Goal: Information Seeking & Learning: Find specific fact

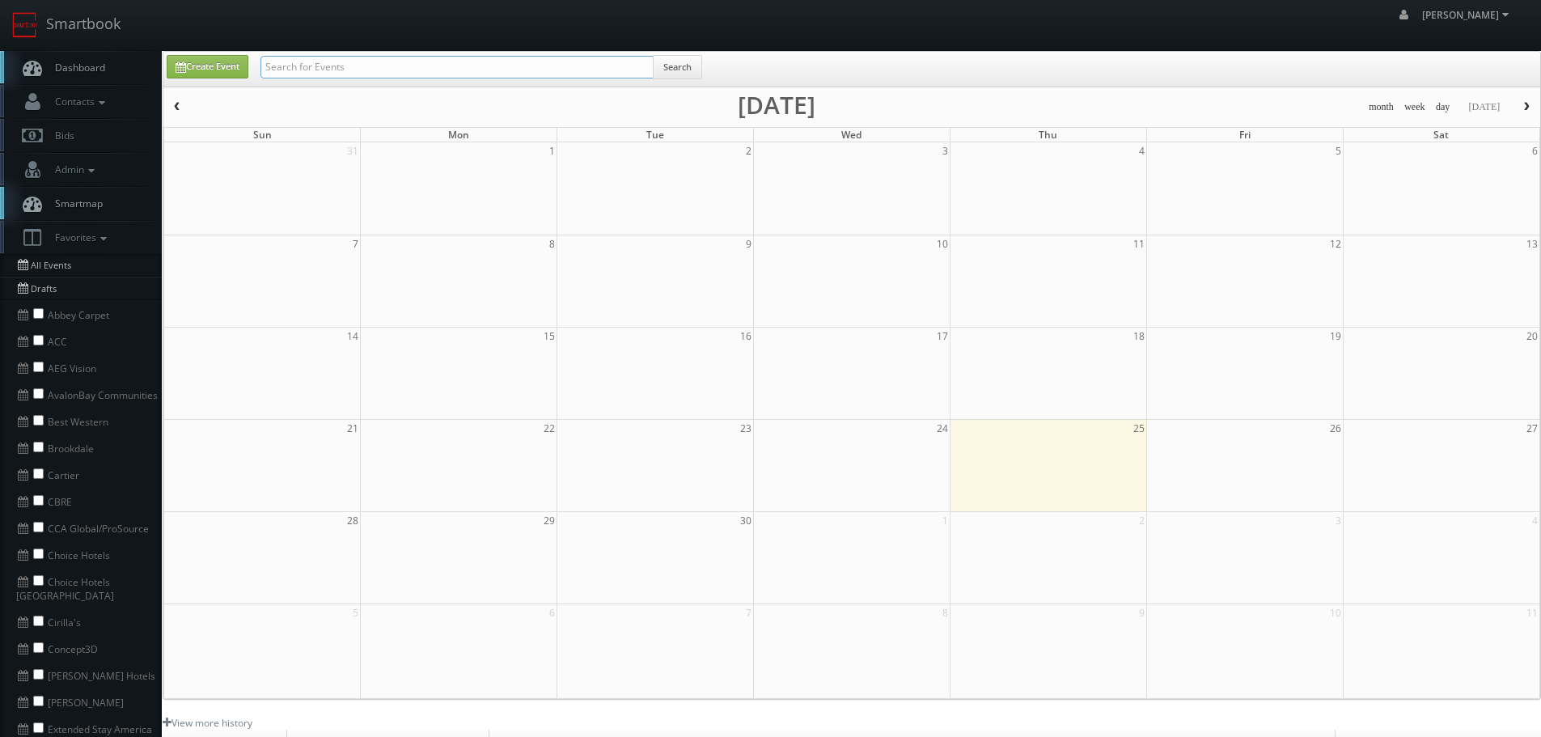
click at [371, 56] on input "text" at bounding box center [456, 67] width 393 height 23
type input "david oh"
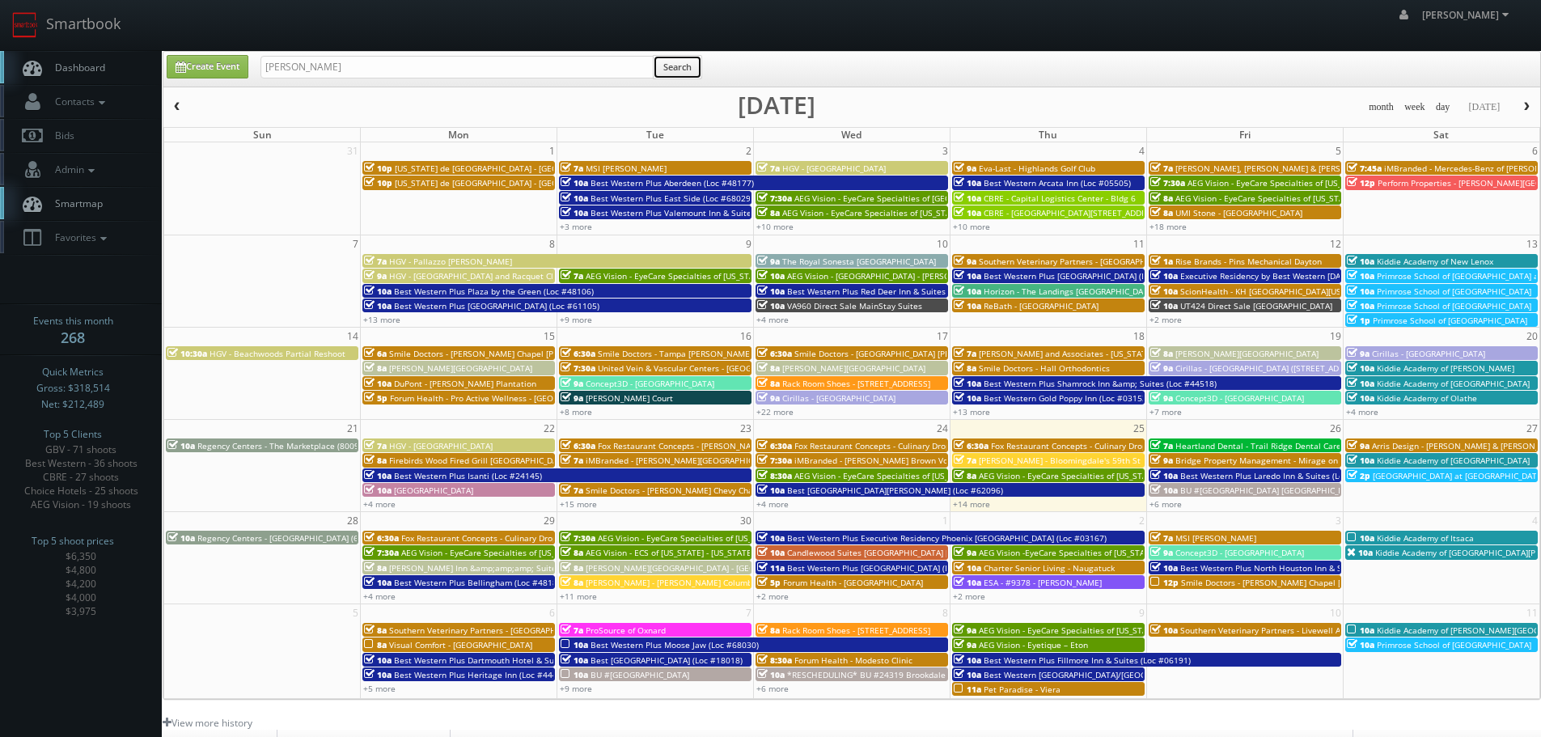
click at [694, 77] on button "Search" at bounding box center [677, 67] width 49 height 24
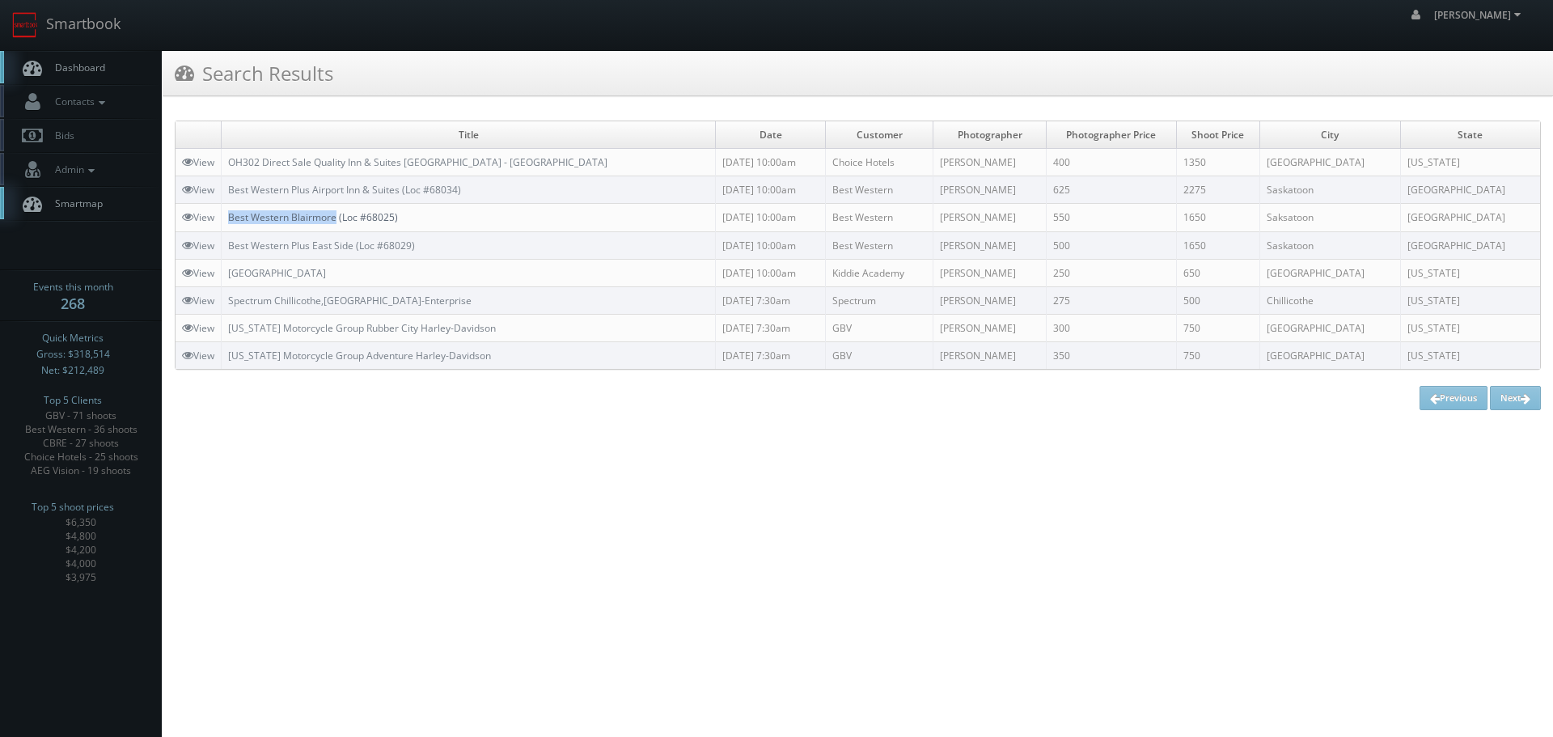
drag, startPoint x: 230, startPoint y: 213, endPoint x: 337, endPoint y: 222, distance: 107.2
click at [337, 222] on td "Best Western Blairmore (Loc #68025)" at bounding box center [469, 218] width 494 height 28
copy link "Best Western Blairmore"
drag, startPoint x: 222, startPoint y: 185, endPoint x: 401, endPoint y: 185, distance: 179.6
click at [401, 185] on tr "View Best Western Plus Airport Inn & Suites (Loc #68034) [DATE] 10:00am Best We…" at bounding box center [858, 190] width 1365 height 28
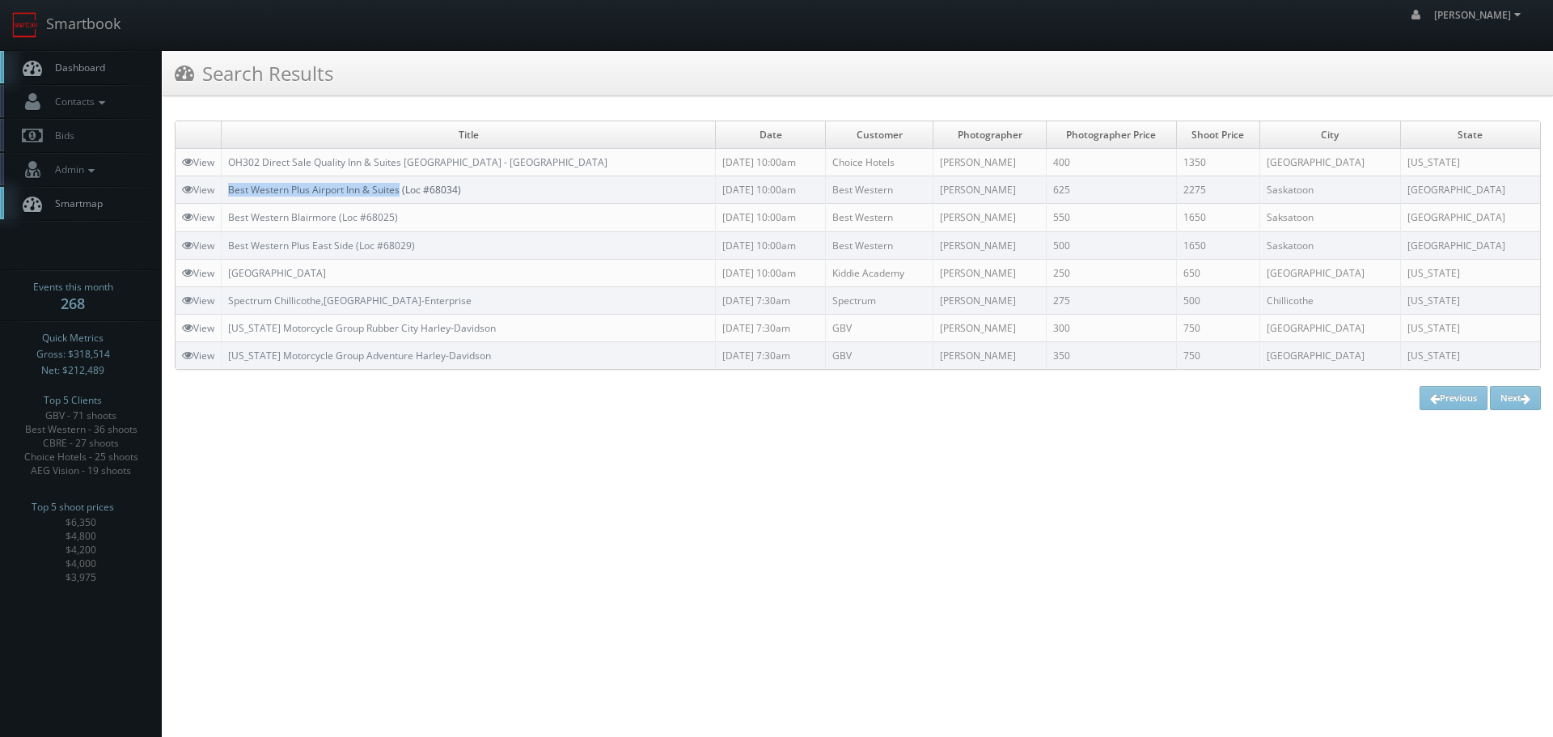
copy tr "Best Western Plus Airport Inn & Suites"
drag, startPoint x: 362, startPoint y: 385, endPoint x: 323, endPoint y: 320, distance: 76.6
click at [362, 379] on div "Title Date Customer Photographer Photographer Price Shoot Price City State View…" at bounding box center [858, 266] width 1366 height 290
drag, startPoint x: 227, startPoint y: 185, endPoint x: 402, endPoint y: 193, distance: 175.7
click at [402, 193] on td "Best Western Plus Airport Inn & Suites (Loc #68034)" at bounding box center [469, 190] width 494 height 28
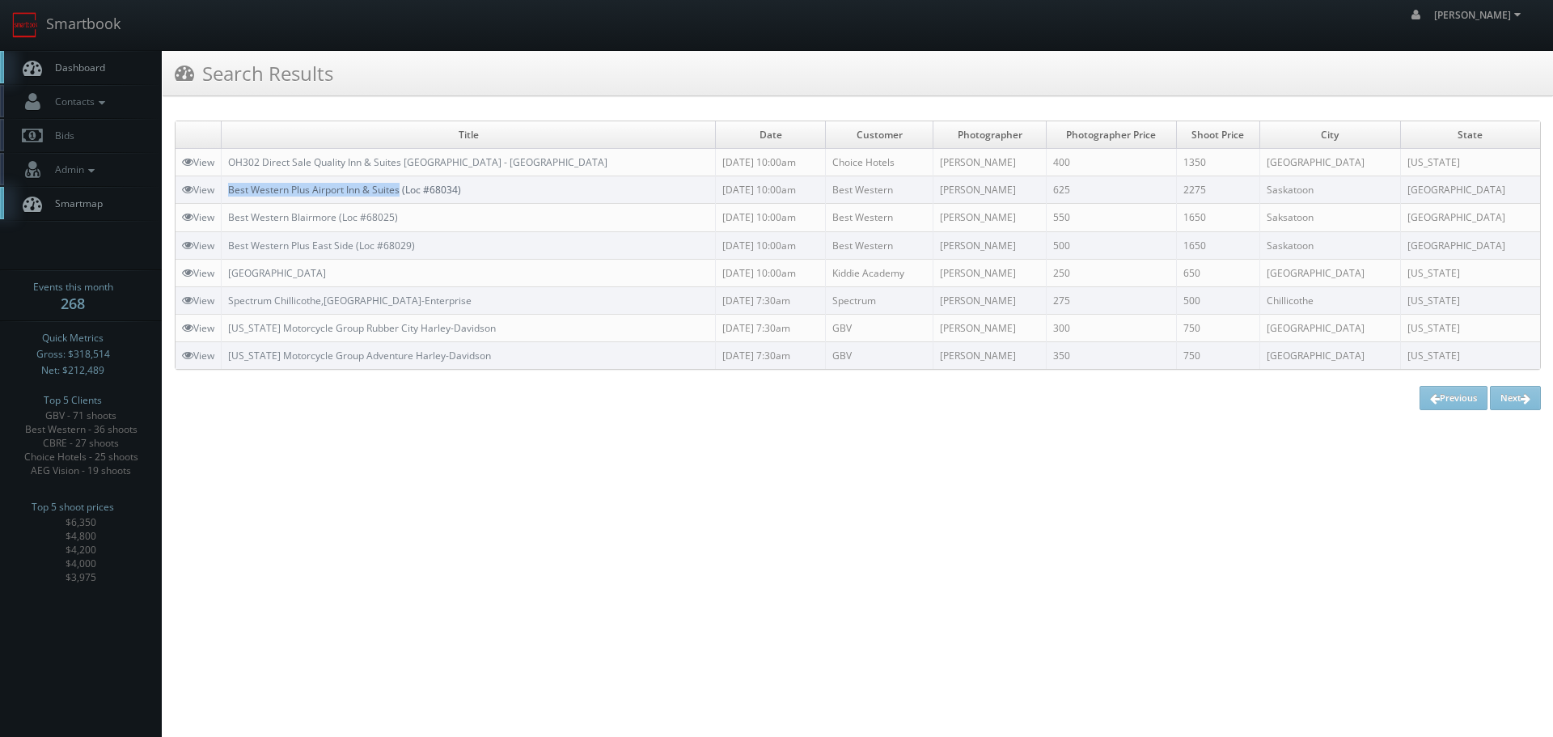
copy link "Best Western Plus Airport Inn & Suites"
drag, startPoint x: 468, startPoint y: 210, endPoint x: 227, endPoint y: 218, distance: 241.2
click at [227, 218] on td "Best Western Blairmore (Loc #68025)" at bounding box center [469, 218] width 494 height 28
copy link "Best Western Blairmore (Loc #68025)"
copy link "Best Western Plus East Side"
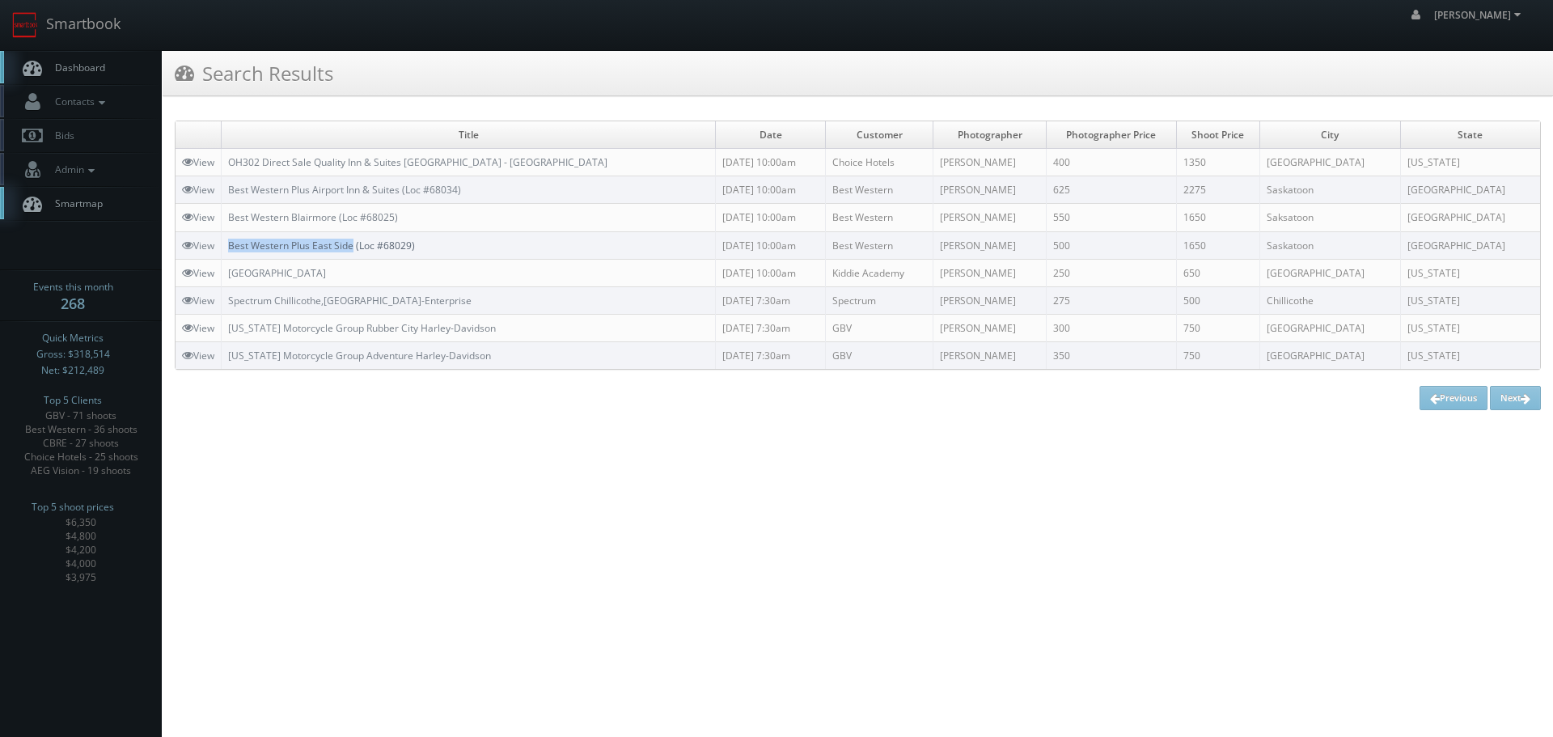
drag, startPoint x: 224, startPoint y: 244, endPoint x: 354, endPoint y: 249, distance: 129.5
click at [354, 249] on td "Best Western Plus East Side (Loc #68029)" at bounding box center [469, 245] width 494 height 28
copy link "Best Western Plus Airport Inn & Suites"
drag, startPoint x: 224, startPoint y: 184, endPoint x: 404, endPoint y: 196, distance: 180.0
click at [404, 196] on td "Best Western Plus Airport Inn & Suites (Loc #68034)" at bounding box center [469, 190] width 494 height 28
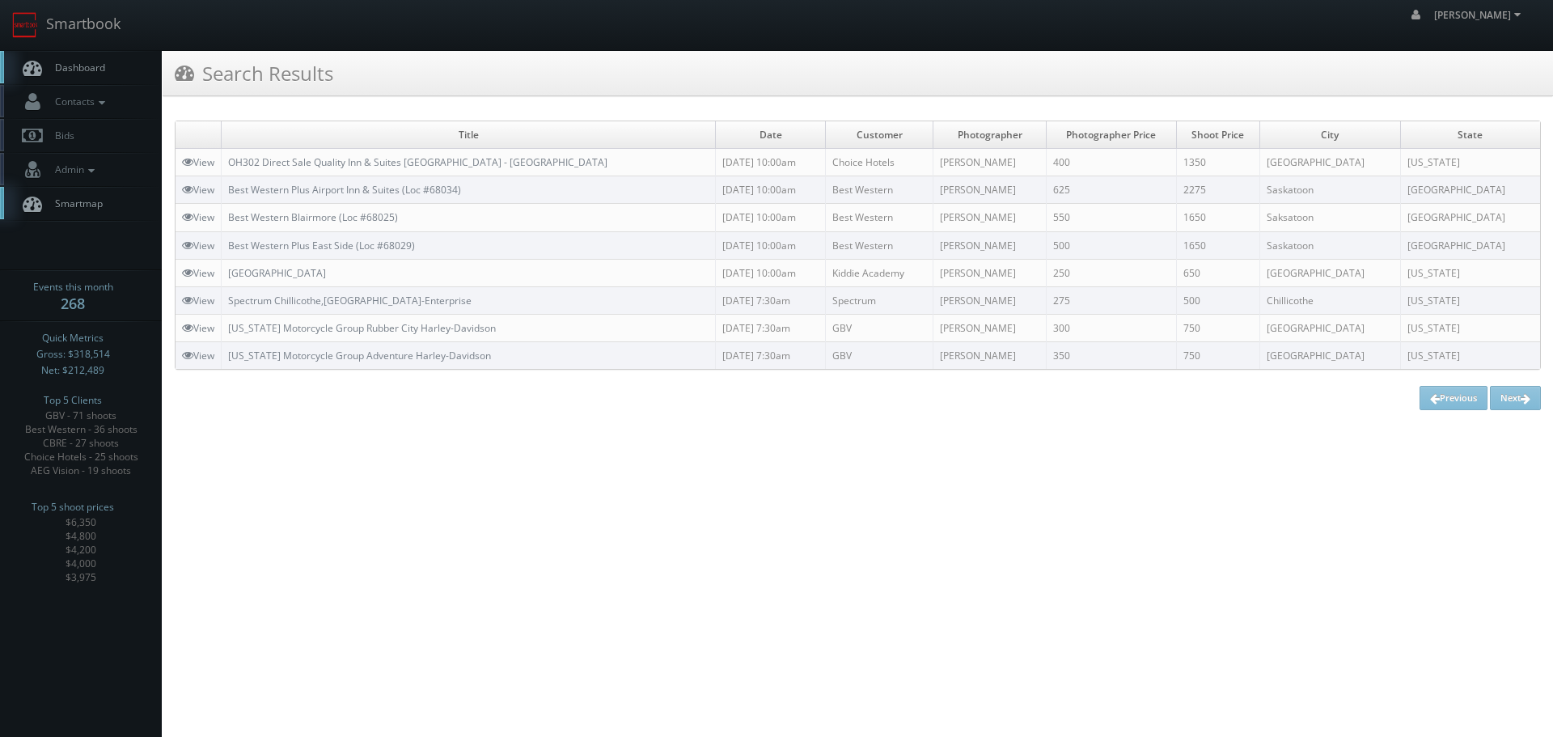
click at [504, 180] on td "Best Western Plus Airport Inn & Suites (Loc #68034)" at bounding box center [469, 190] width 494 height 28
copy link "Best Western Plus Airport Inn & Suites (Loc #68034)"
drag, startPoint x: 525, startPoint y: 189, endPoint x: 230, endPoint y: 189, distance: 295.3
click at [230, 189] on td "Best Western Plus Airport Inn & Suites (Loc #68034)" at bounding box center [469, 190] width 494 height 28
click at [509, 649] on html "Smartbook Toggle Side Navigation Toggle Top Navigation robert robert Profile Lo…" at bounding box center [776, 368] width 1553 height 737
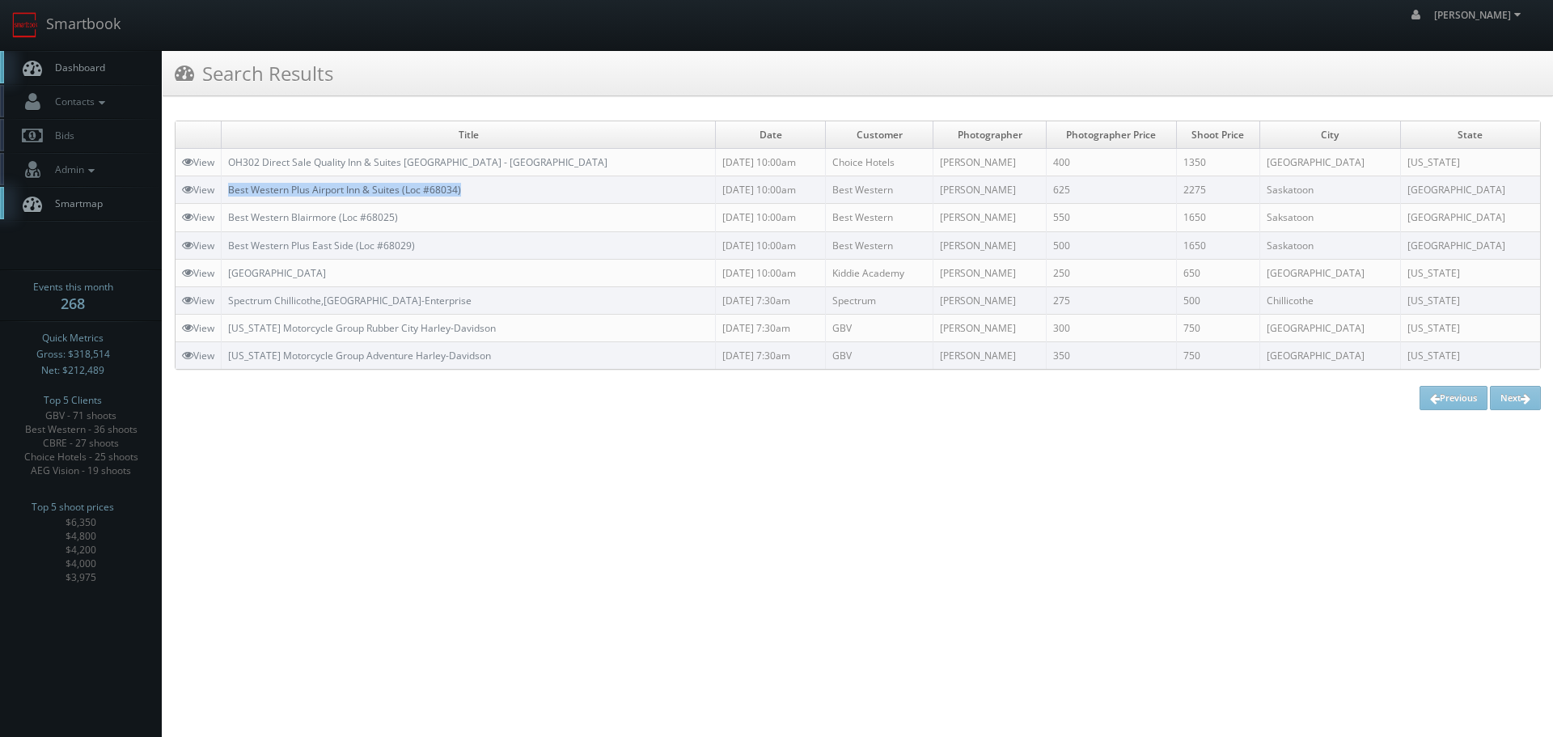
copy link "Best Western Plus Airport Inn & Suites (Loc #68034)"
drag, startPoint x: 492, startPoint y: 186, endPoint x: 231, endPoint y: 189, distance: 261.3
click at [231, 189] on td "Best Western Plus Airport Inn & Suites (Loc #68034)" at bounding box center [469, 190] width 494 height 28
click at [265, 484] on html "Smartbook Toggle Side Navigation Toggle Top Navigation robert robert Profile Lo…" at bounding box center [776, 368] width 1553 height 737
drag, startPoint x: 460, startPoint y: 241, endPoint x: 220, endPoint y: 244, distance: 240.3
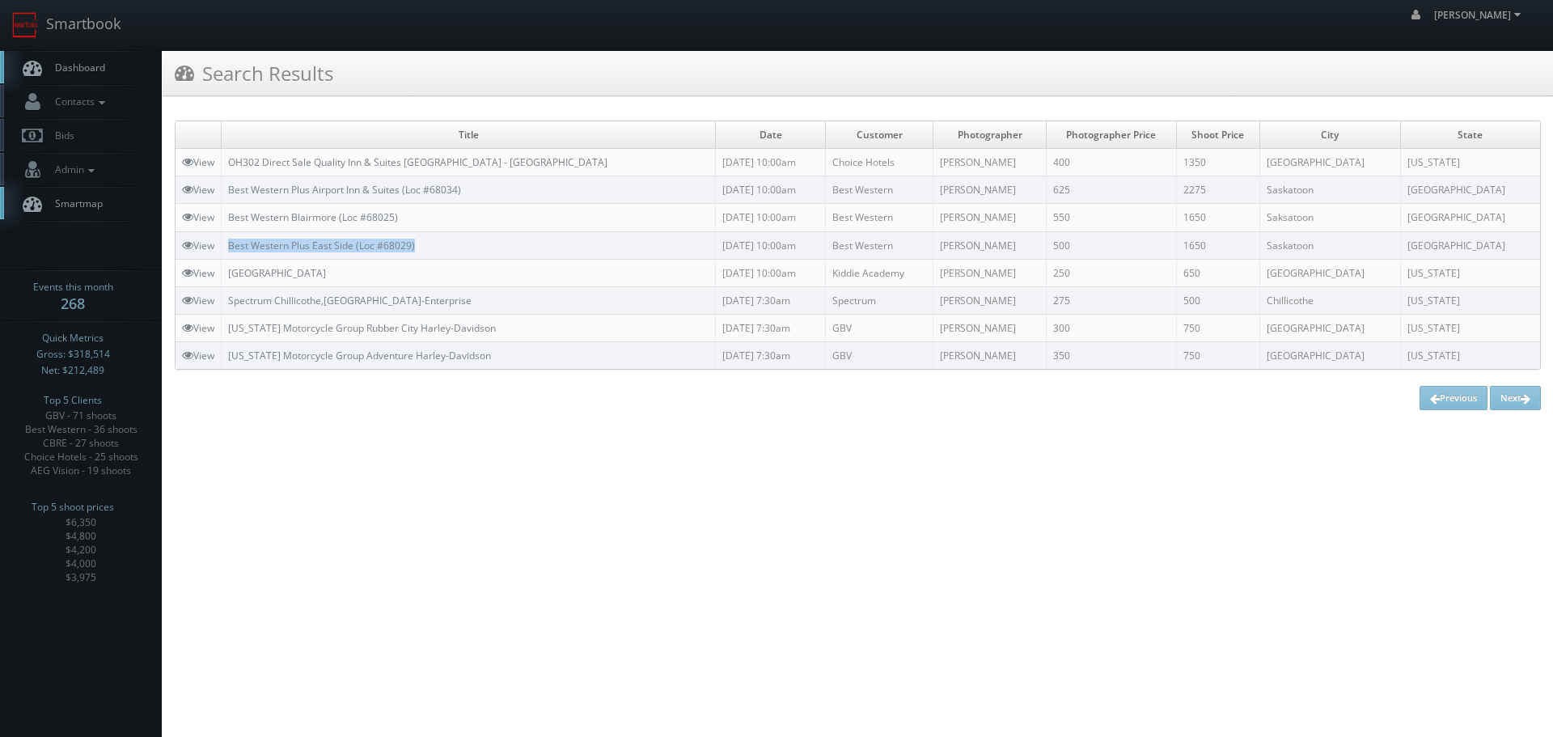
click at [220, 244] on tr "View Best Western Plus East Side (Loc #68029) 09/02/2025 10:00am Best Western D…" at bounding box center [858, 245] width 1365 height 28
click at [203, 241] on link "View" at bounding box center [198, 246] width 32 height 14
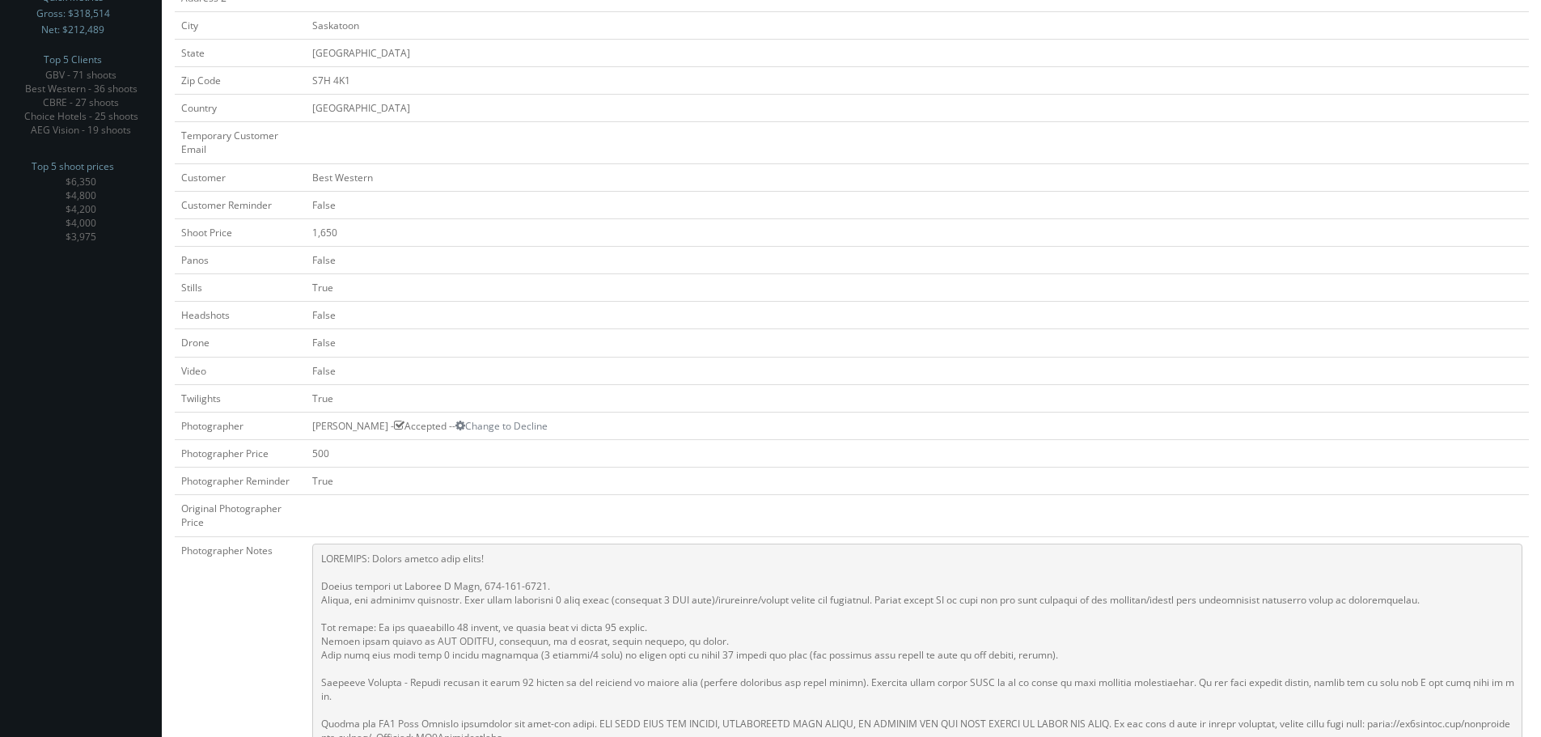
scroll to position [17, 0]
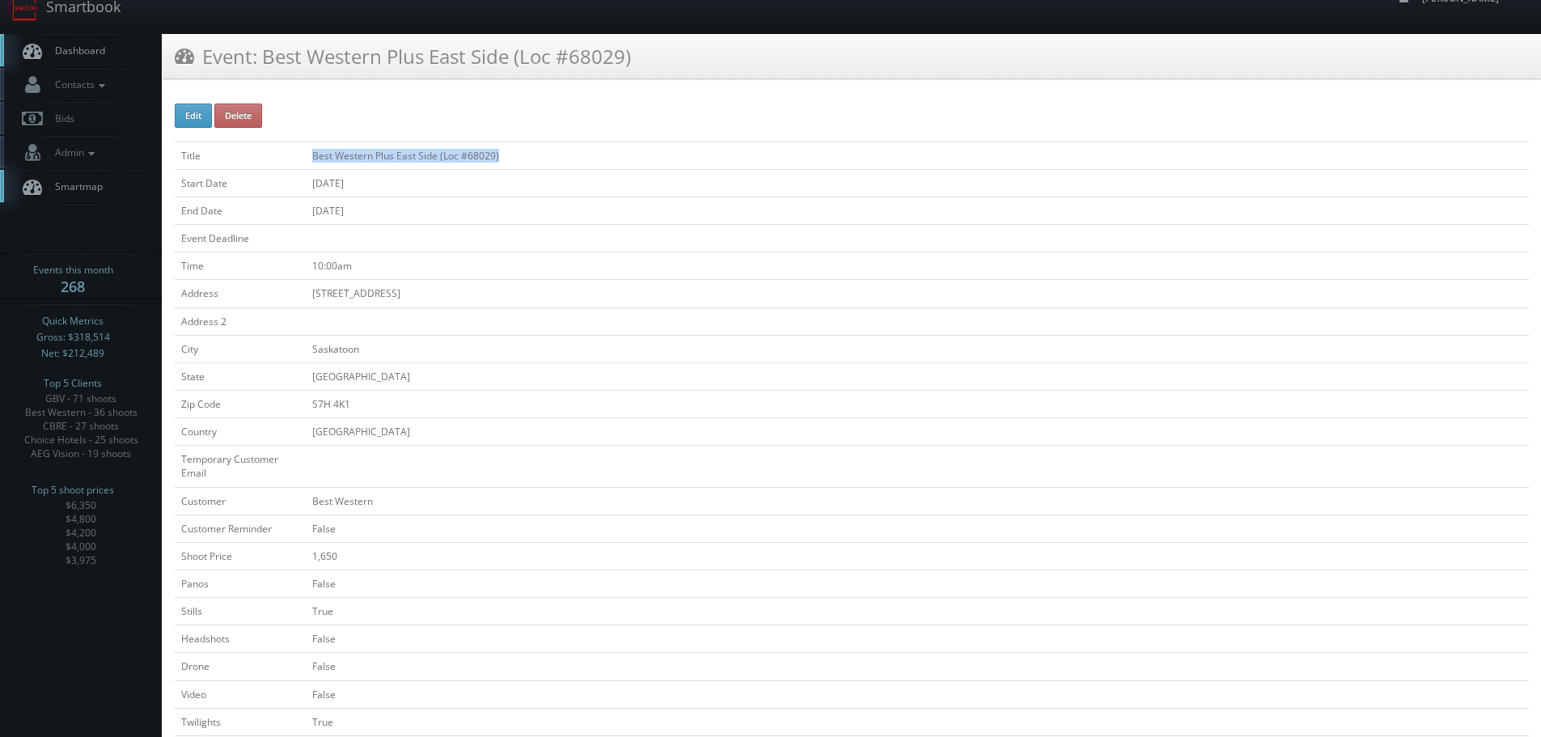
drag, startPoint x: 546, startPoint y: 163, endPoint x: 303, endPoint y: 147, distance: 243.2
click at [303, 147] on tr "Title Best Western Plus East Side (Loc #68029)" at bounding box center [852, 156] width 1354 height 28
copy tr "Best Western Plus East Side (Loc #68029)"
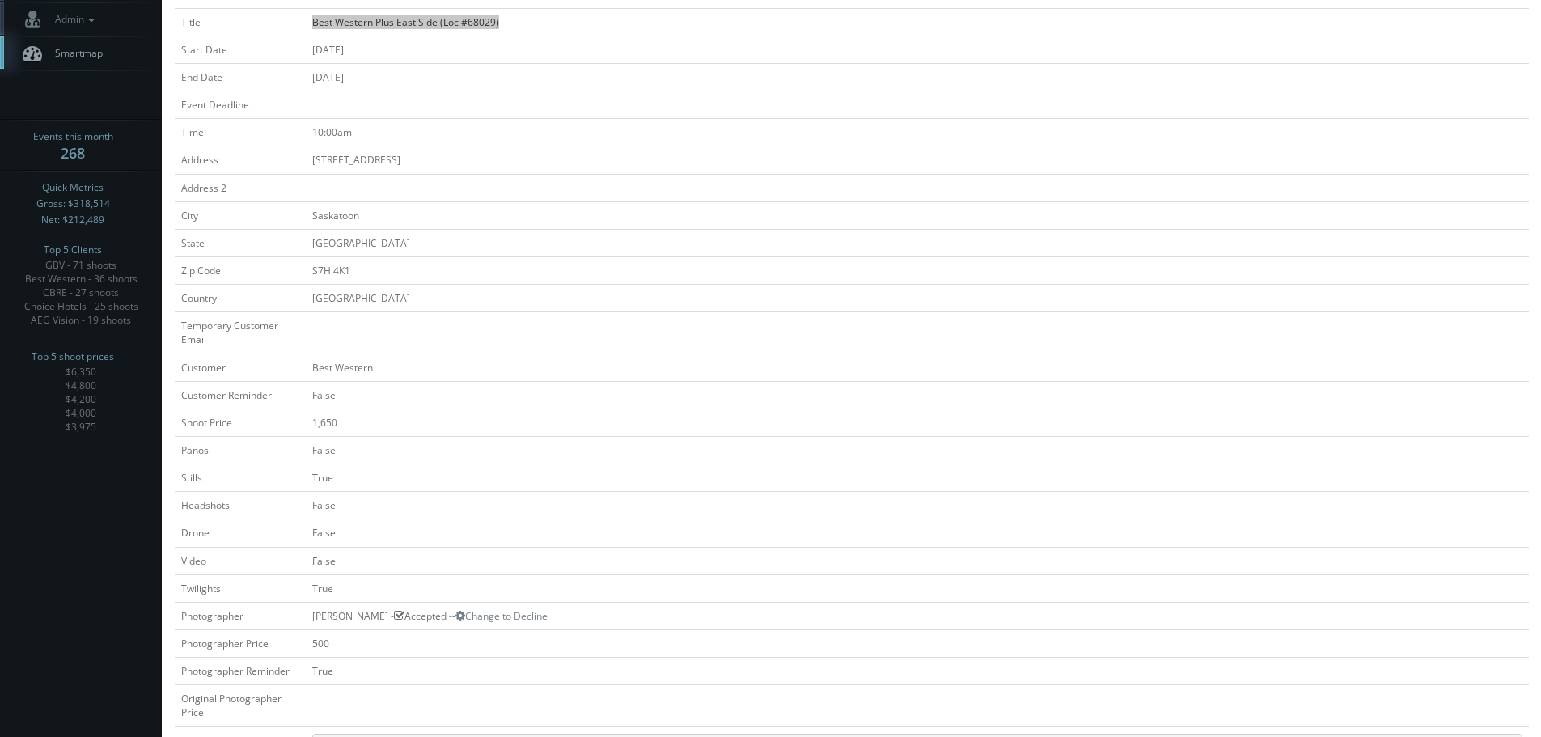
scroll to position [0, 0]
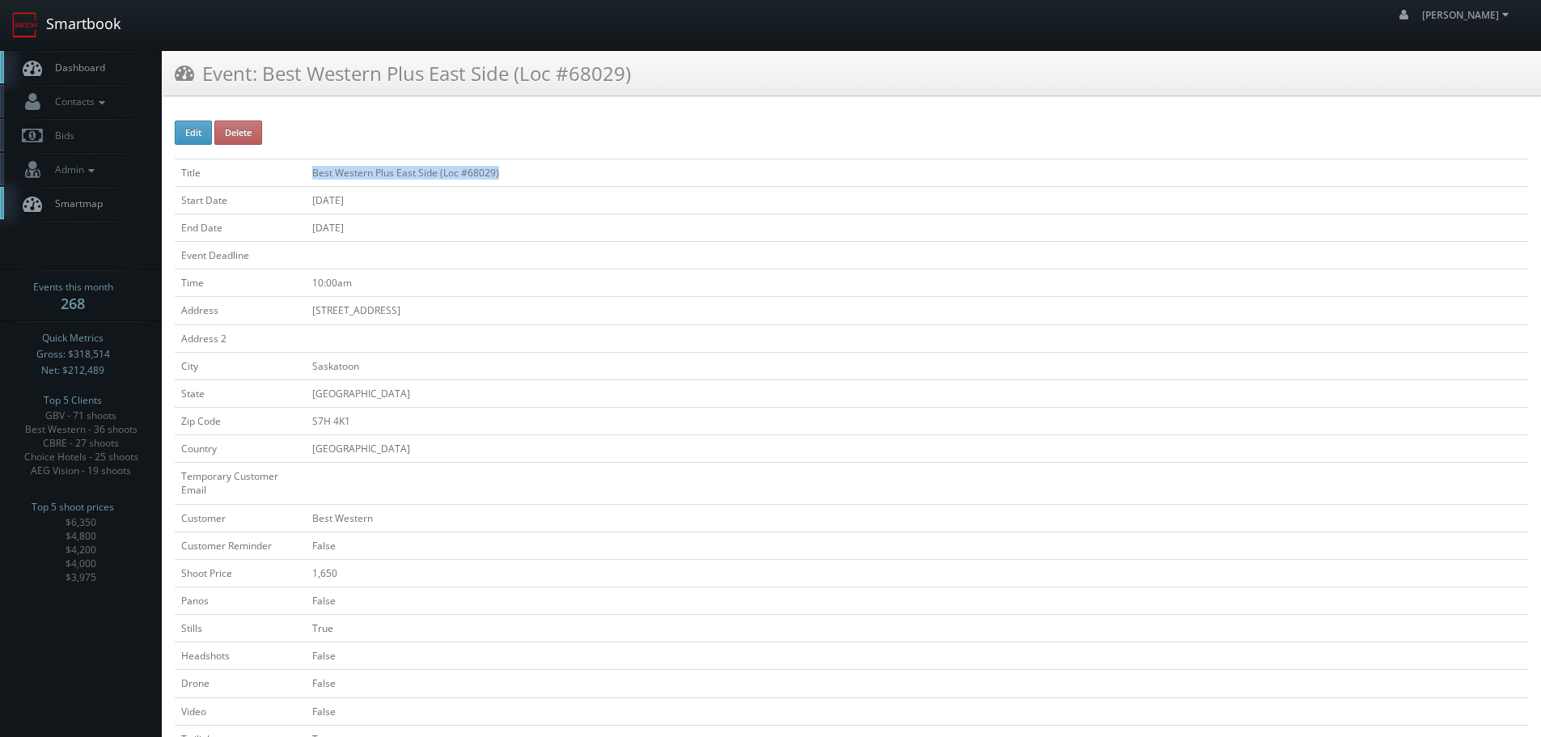
click at [74, 26] on link "Smartbook" at bounding box center [66, 25] width 133 height 50
